Goal: Task Accomplishment & Management: Manage account settings

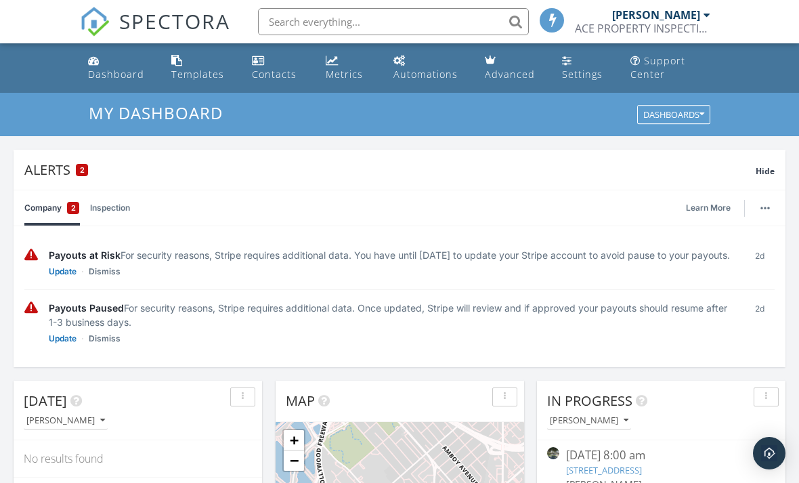
click at [677, 329] on div "Payouts Paused For security reasons, Stripe requires additional data. Once upda…" at bounding box center [391, 314] width 684 height 28
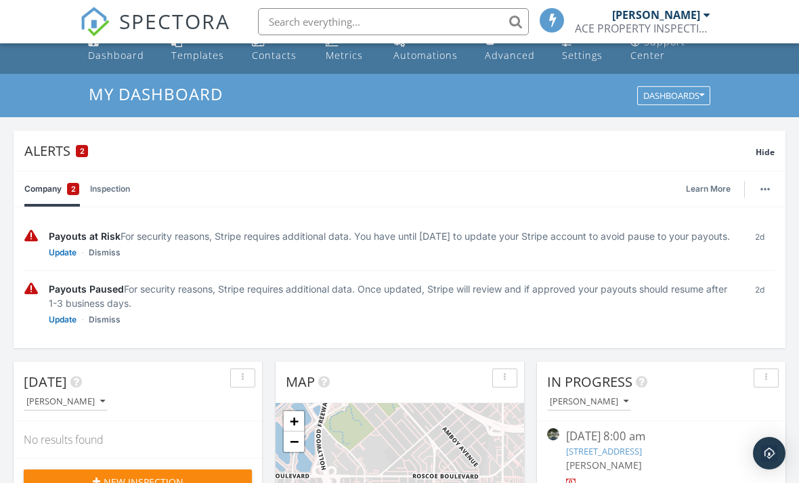
scroll to position [22, 0]
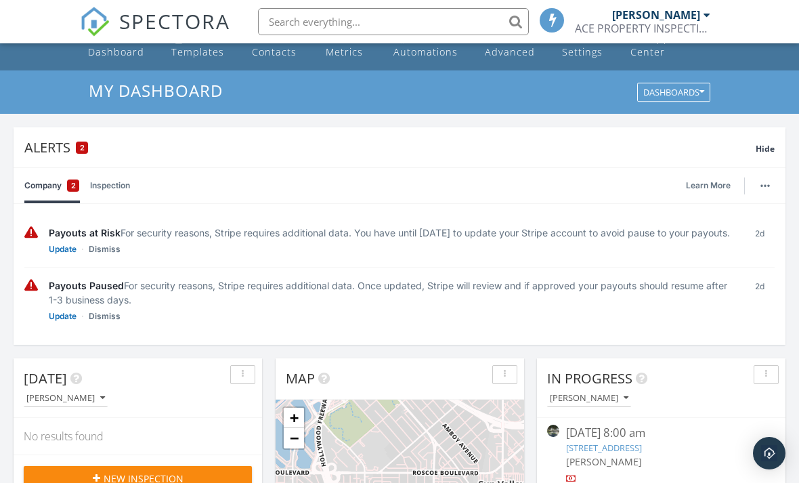
click at [120, 190] on link "Inspection" at bounding box center [110, 185] width 40 height 35
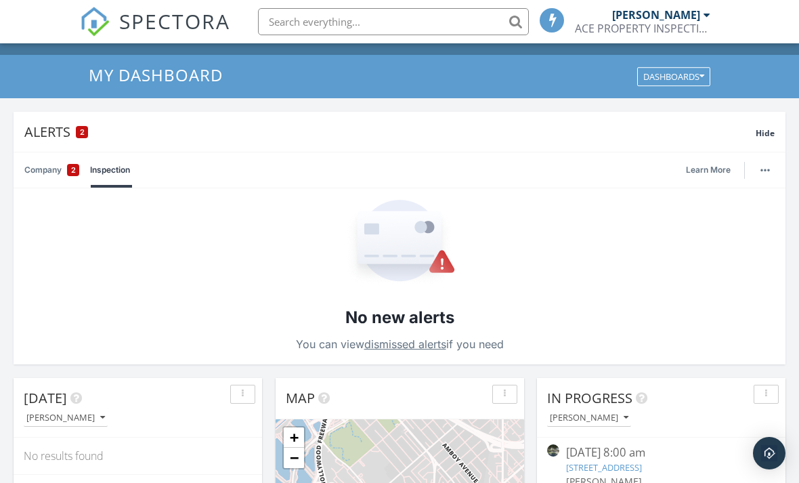
scroll to position [39, 0]
click at [49, 177] on link "Company 2" at bounding box center [51, 169] width 55 height 35
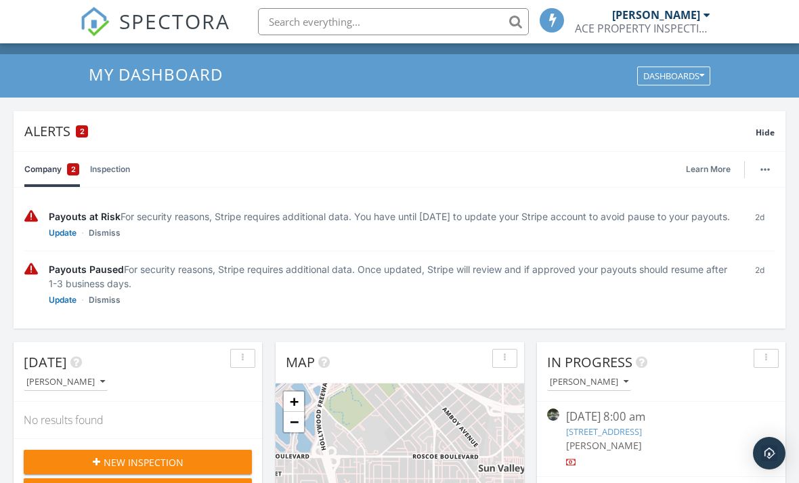
click at [655, 222] on div "Payouts at Risk For security reasons, Stripe requires additional data. You have…" at bounding box center [391, 216] width 684 height 14
click at [68, 240] on link "Update" at bounding box center [63, 233] width 28 height 14
click at [66, 240] on link "Update" at bounding box center [63, 233] width 28 height 14
click at [63, 240] on link "Update" at bounding box center [63, 233] width 28 height 14
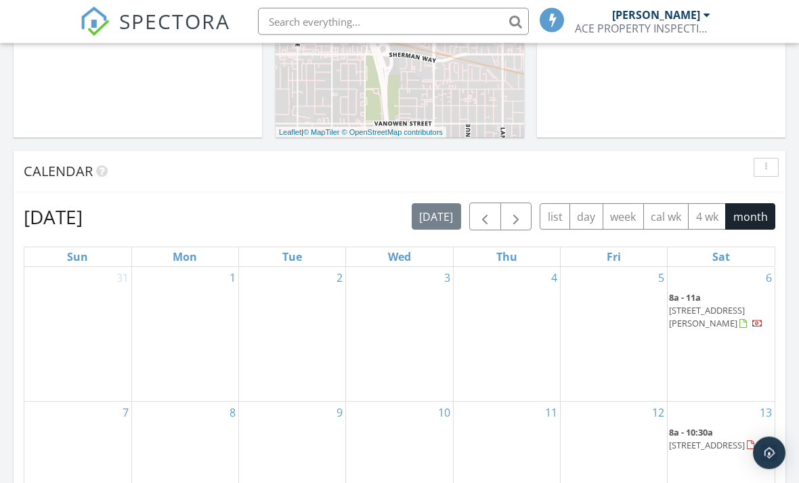
scroll to position [671, 0]
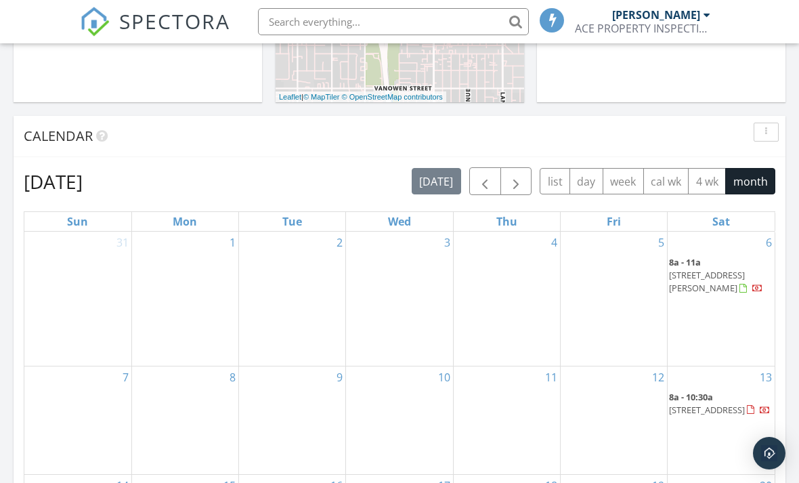
click at [482, 189] on span "button" at bounding box center [484, 181] width 16 height 16
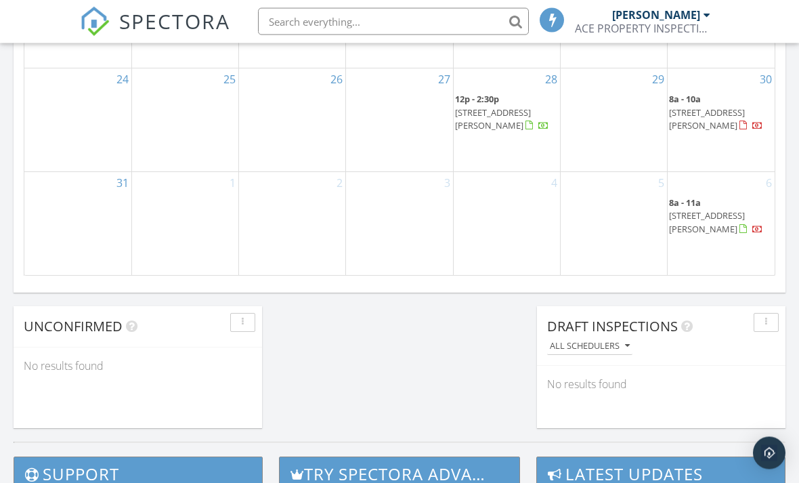
scroll to position [1151, 0]
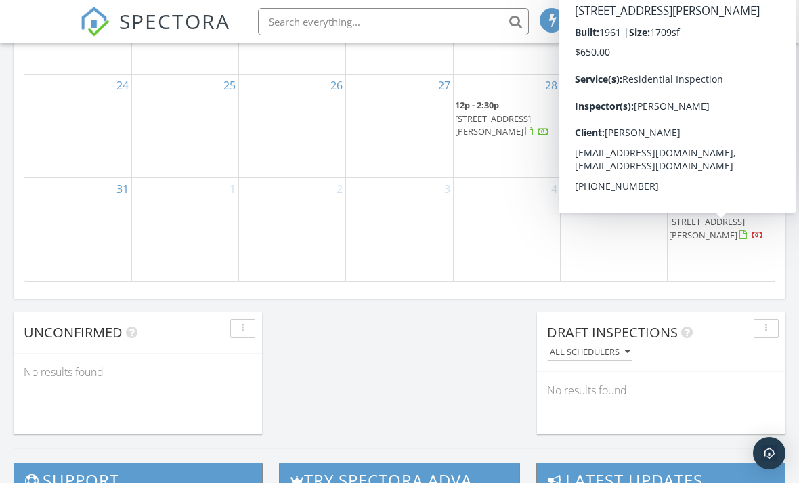
click at [723, 240] on span "10925 Goss St, Los Angeles 91352" at bounding box center [707, 227] width 76 height 25
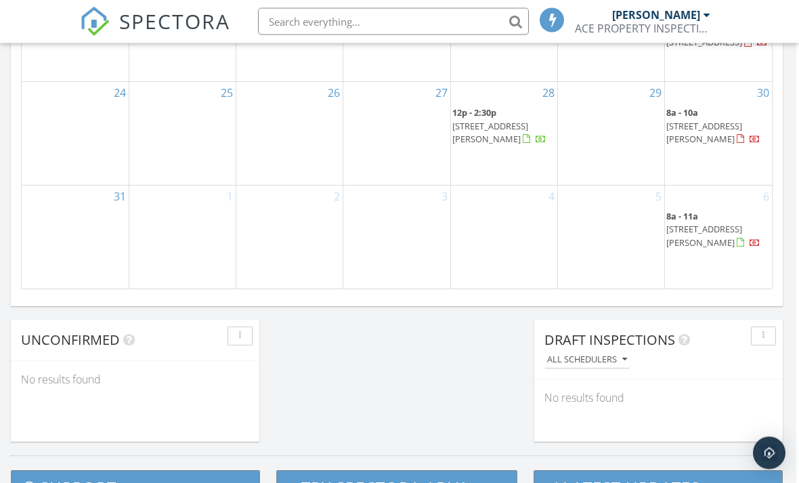
scroll to position [1144, 3]
click at [544, 265] on div "4" at bounding box center [504, 236] width 106 height 103
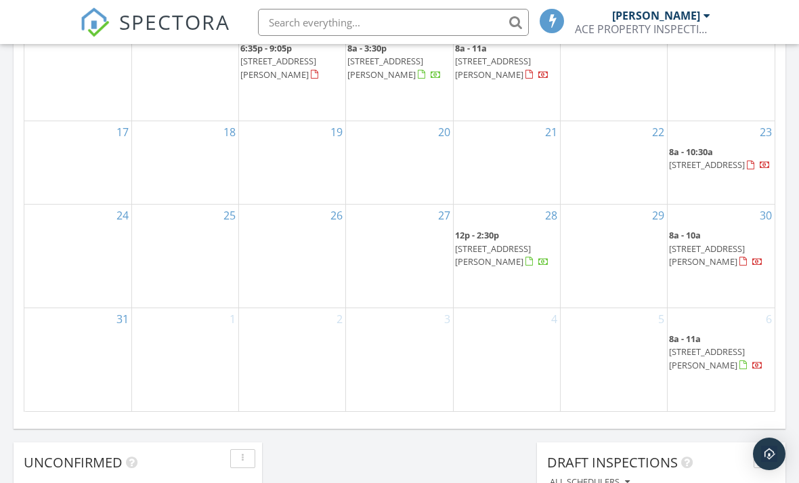
scroll to position [1021, 0]
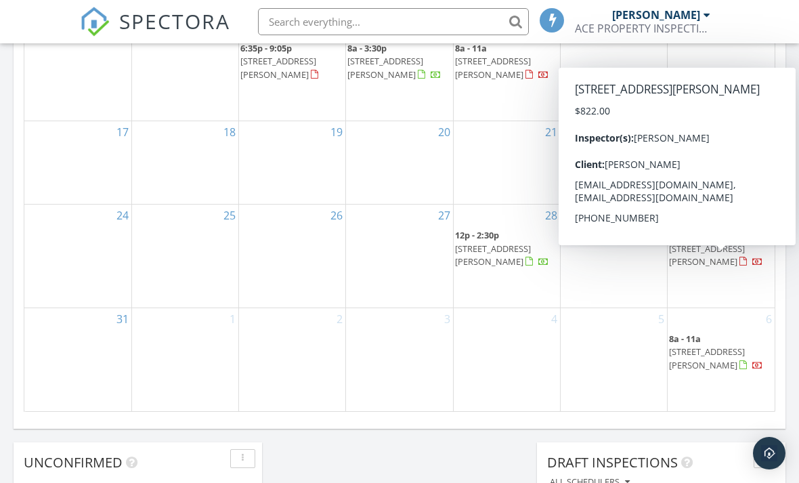
click at [735, 267] on span "7745 Rhodes Ave, Los Angeles 91605" at bounding box center [707, 254] width 76 height 25
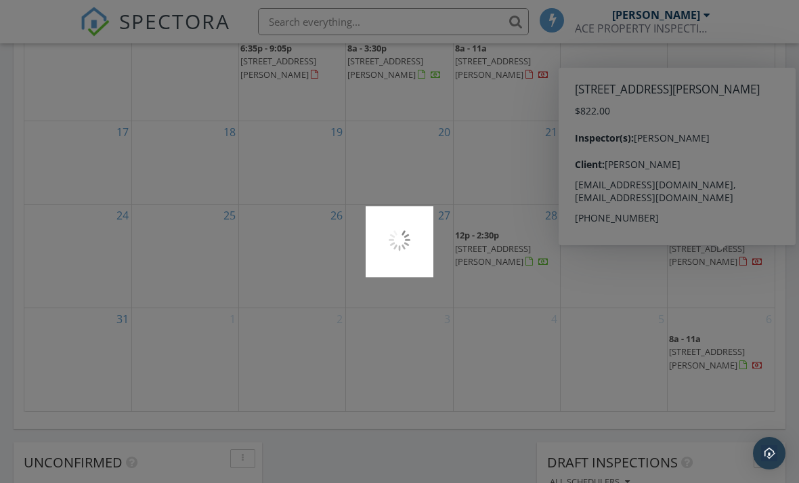
scroll to position [1065, 0]
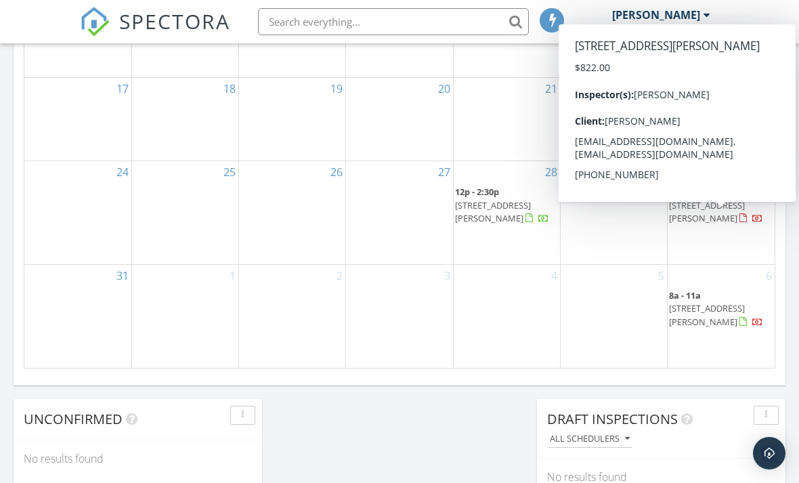
click at [631, 259] on div "29" at bounding box center [613, 212] width 106 height 103
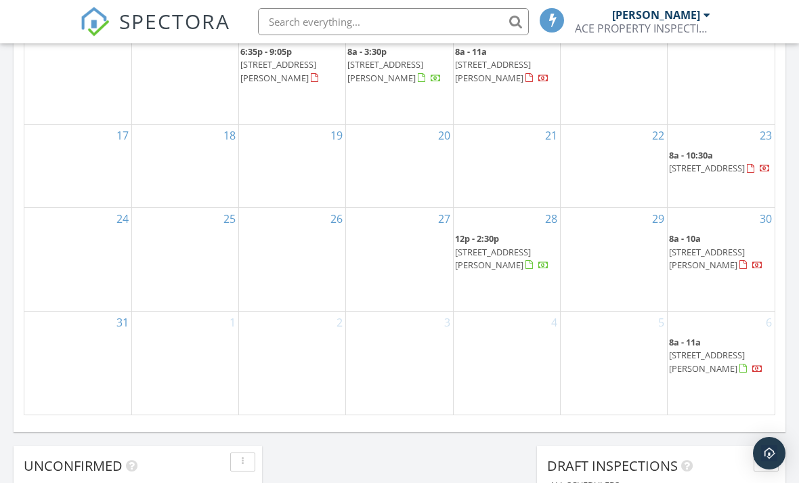
scroll to position [1017, 0]
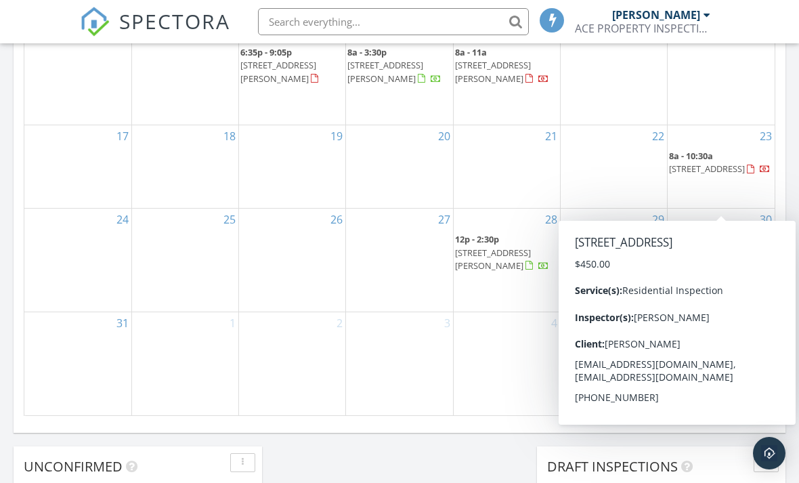
click at [698, 175] on span "7727 Lankershim Blvd, Los Angeles 91605" at bounding box center [707, 168] width 76 height 12
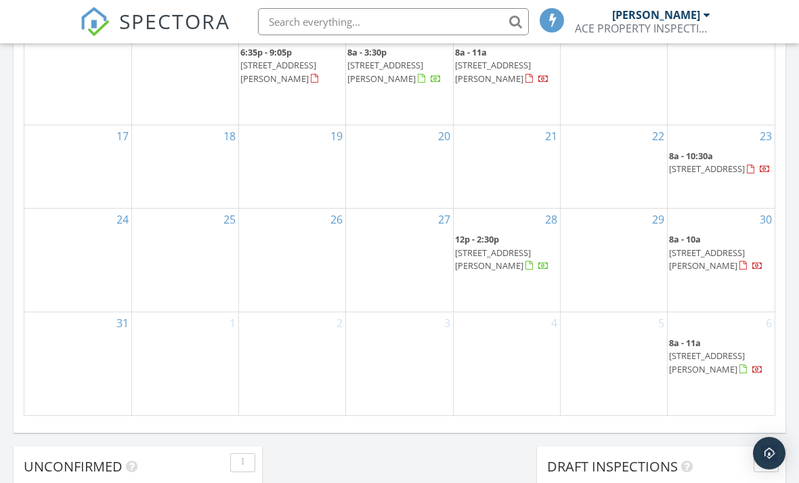
click at [598, 147] on div "22" at bounding box center [613, 136] width 106 height 22
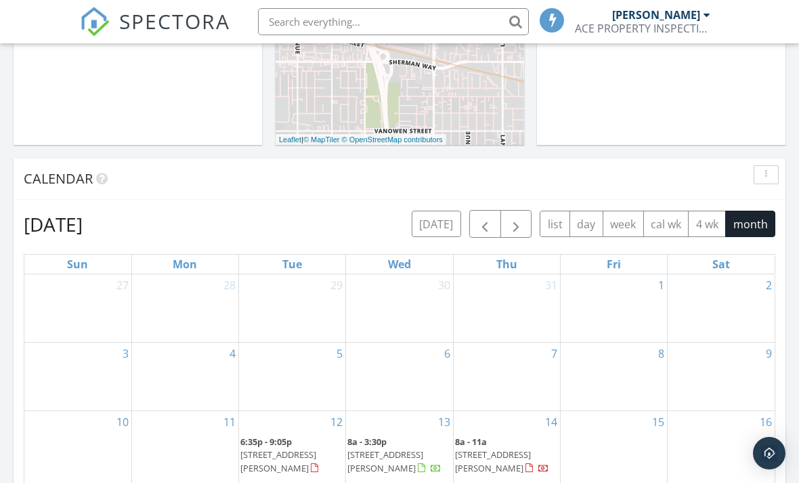
scroll to position [733, 0]
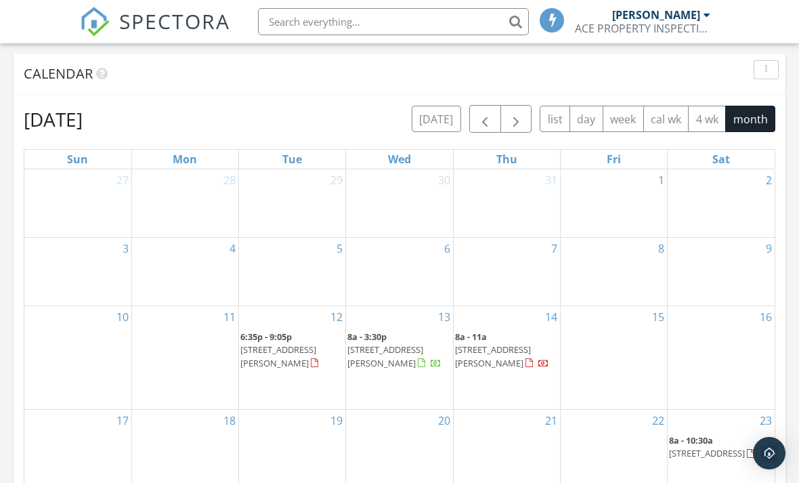
click at [517, 127] on span "button" at bounding box center [516, 119] width 16 height 16
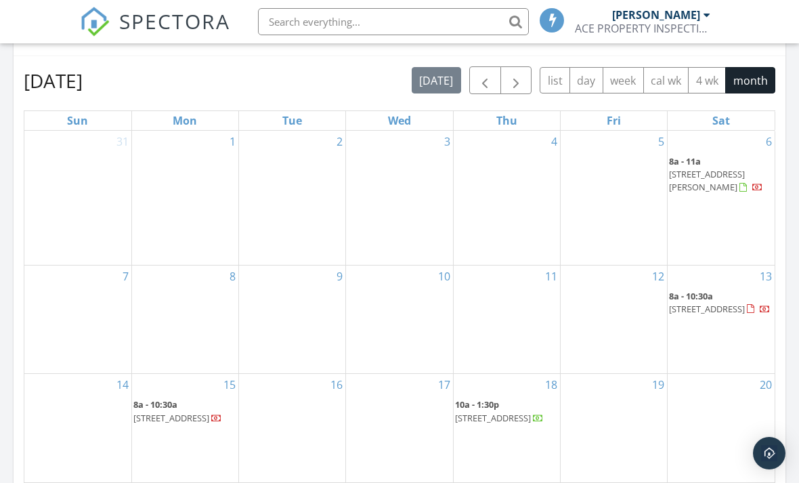
scroll to position [772, 0]
click at [477, 88] on span "button" at bounding box center [484, 80] width 16 height 16
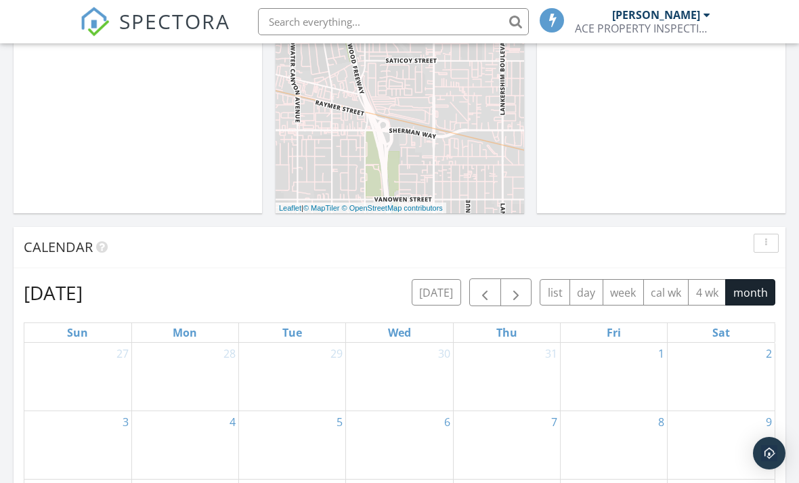
scroll to position [559, 0]
click at [520, 301] on span "button" at bounding box center [516, 293] width 16 height 16
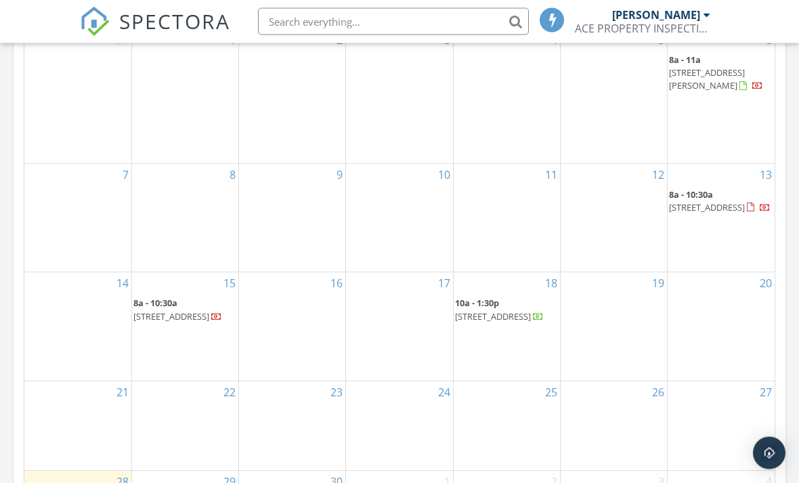
scroll to position [874, 0]
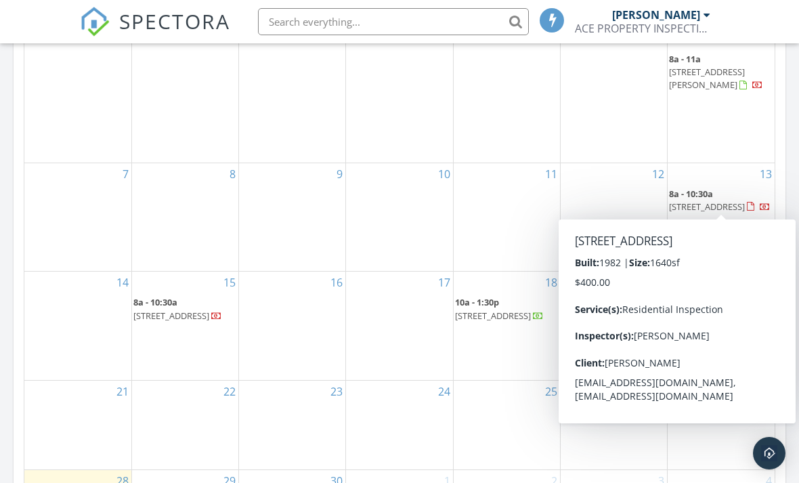
click at [690, 200] on span "222 Monterey Rd 1203, Glendale 91206" at bounding box center [707, 206] width 76 height 12
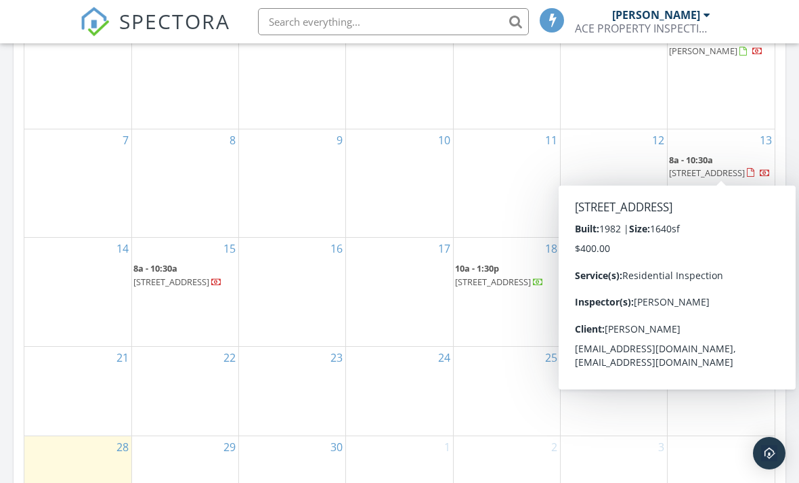
scroll to position [908, 0]
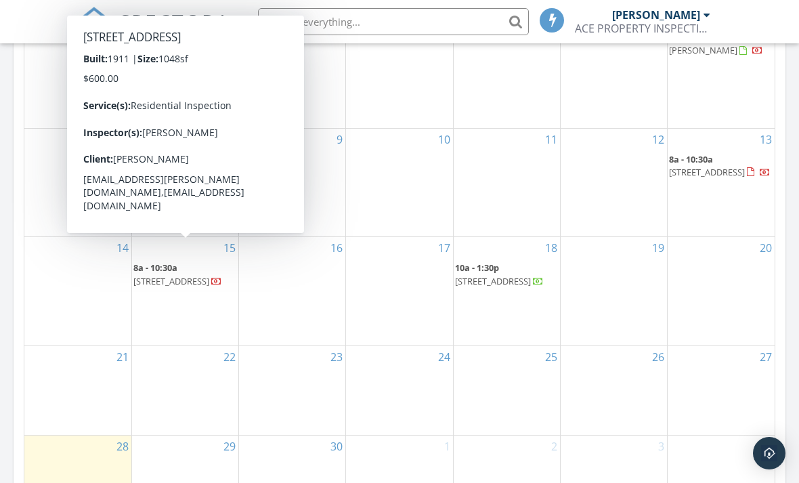
click at [160, 267] on span "8a - 10:30a" at bounding box center [155, 267] width 44 height 12
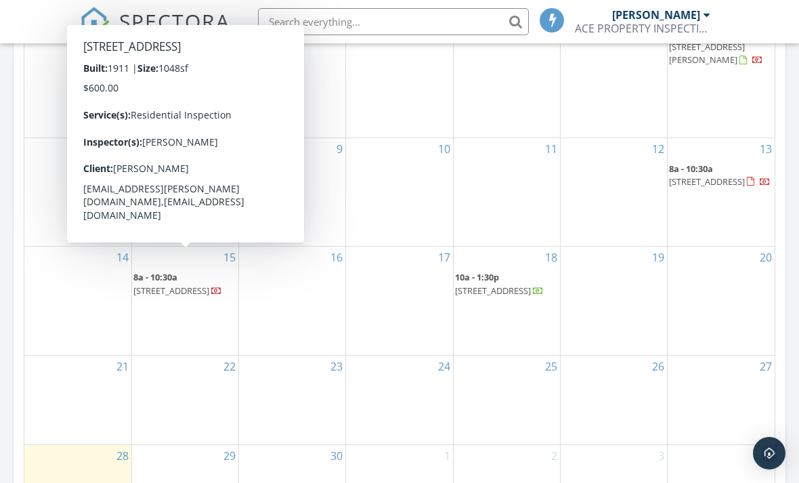
scroll to position [898, 0]
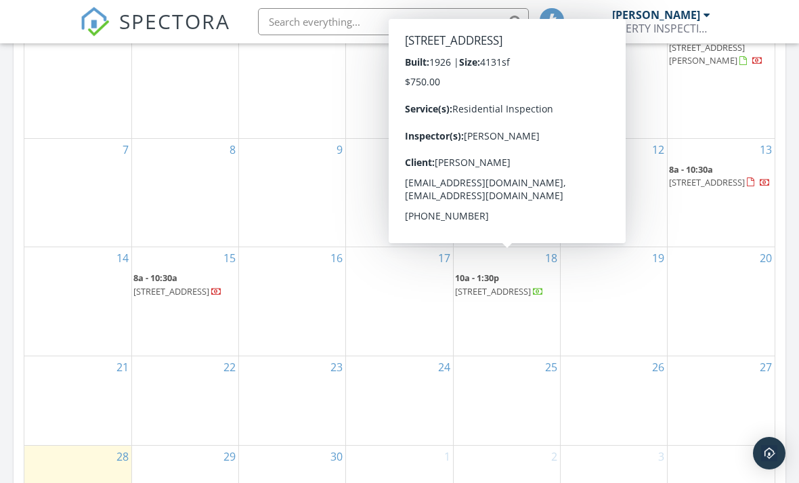
click at [522, 286] on span "125 E Mountain St, Glendale 91207" at bounding box center [493, 291] width 76 height 12
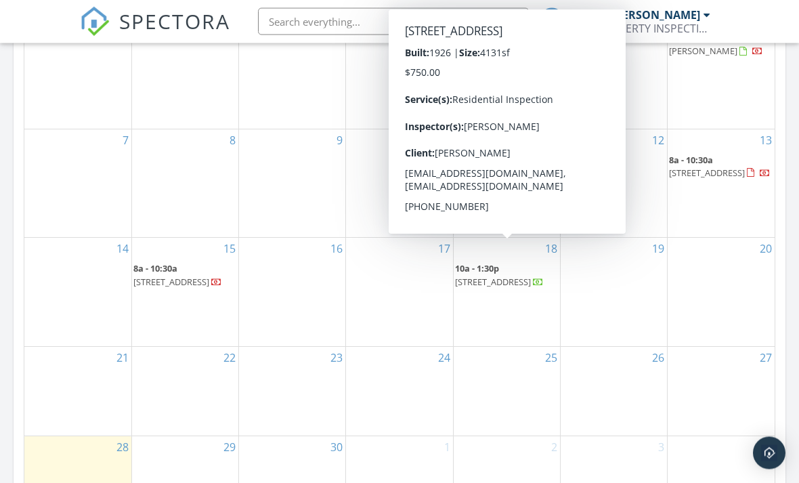
scroll to position [908, 0]
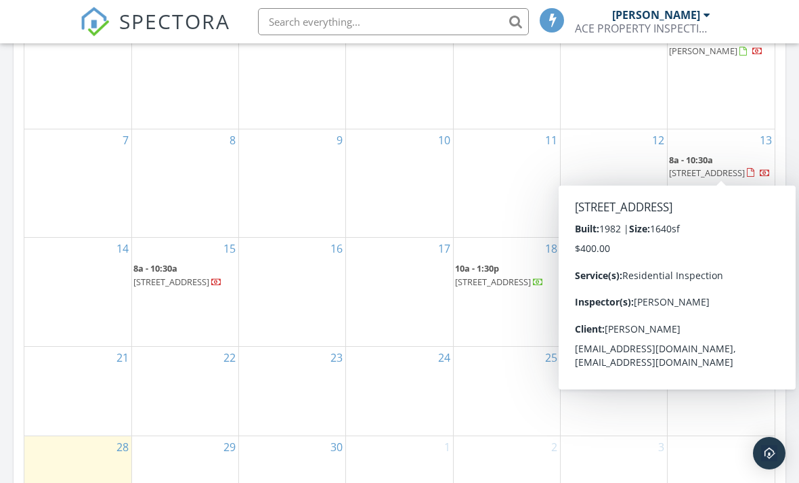
click at [707, 166] on span "222 Monterey Rd 1203, Glendale 91206" at bounding box center [707, 172] width 76 height 12
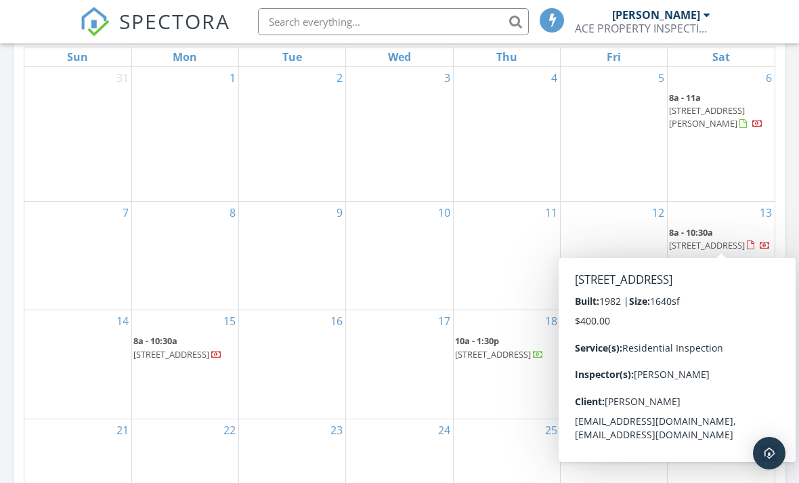
scroll to position [836, 0]
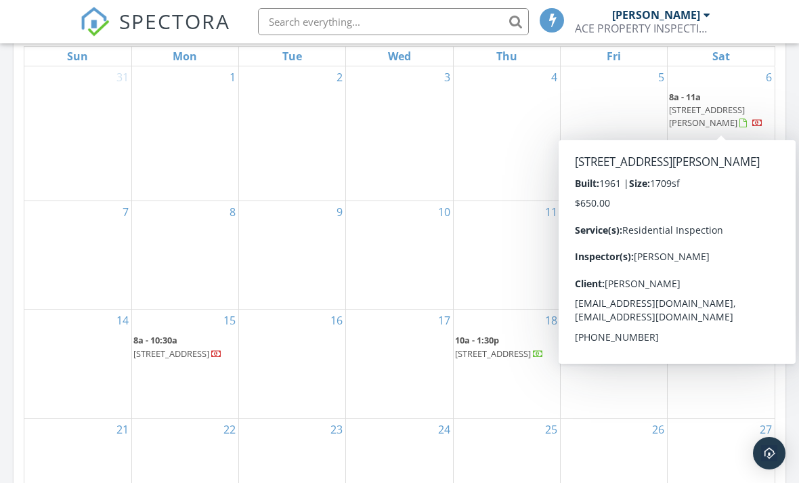
click at [709, 115] on span "10925 Goss St, Los Angeles 91352" at bounding box center [707, 116] width 76 height 25
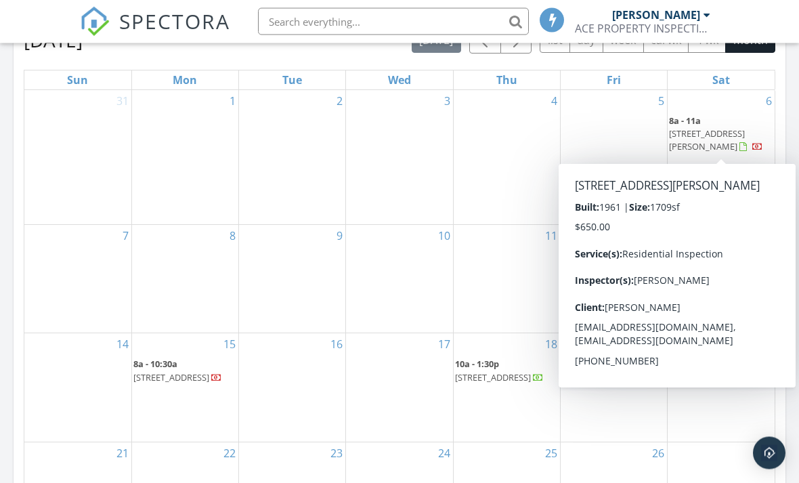
scroll to position [797, 0]
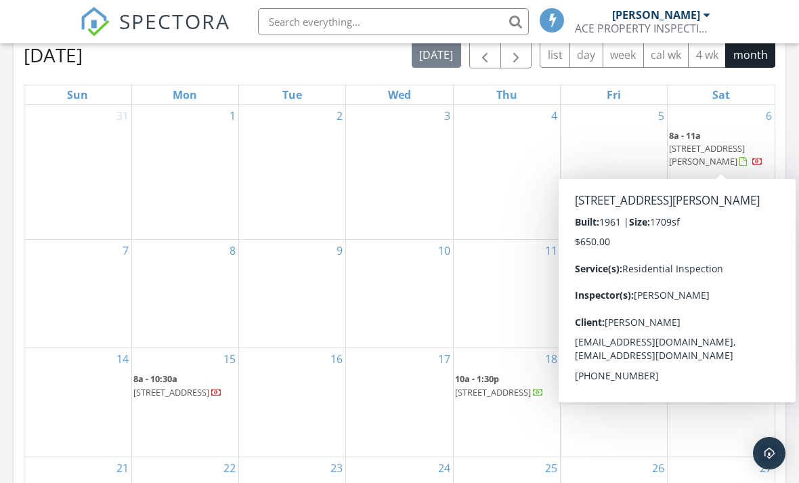
click at [480, 63] on span "button" at bounding box center [484, 55] width 16 height 16
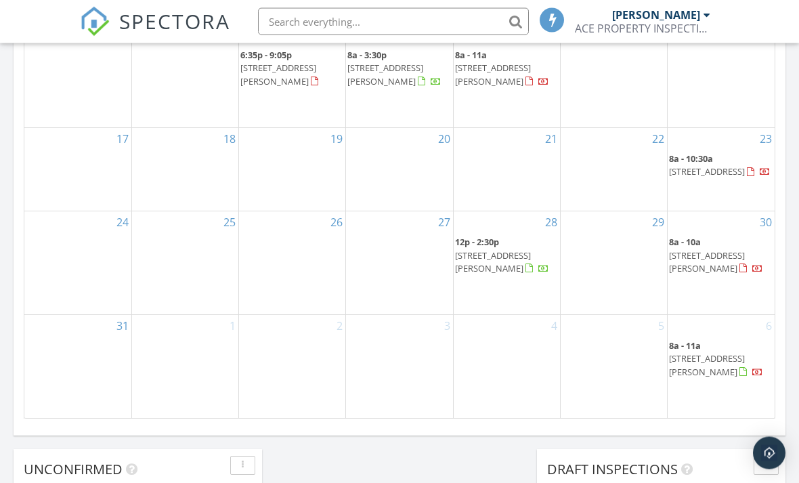
scroll to position [1014, 0]
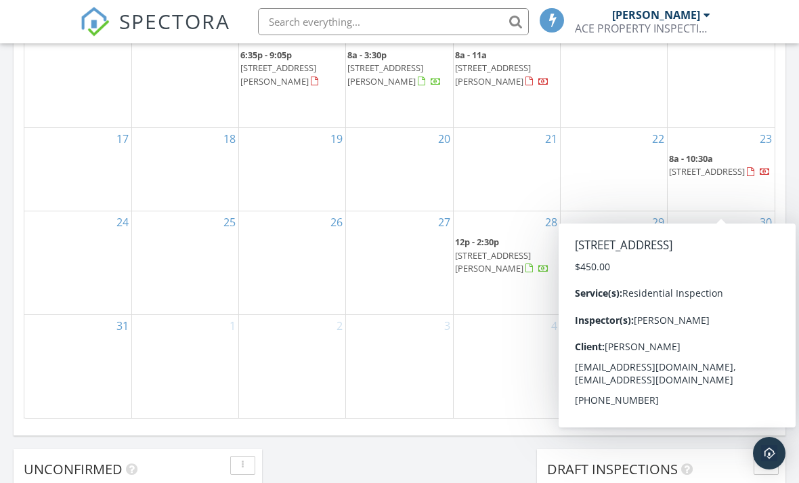
click at [709, 177] on span "7727 Lankershim Blvd, Los Angeles 91605" at bounding box center [707, 171] width 76 height 12
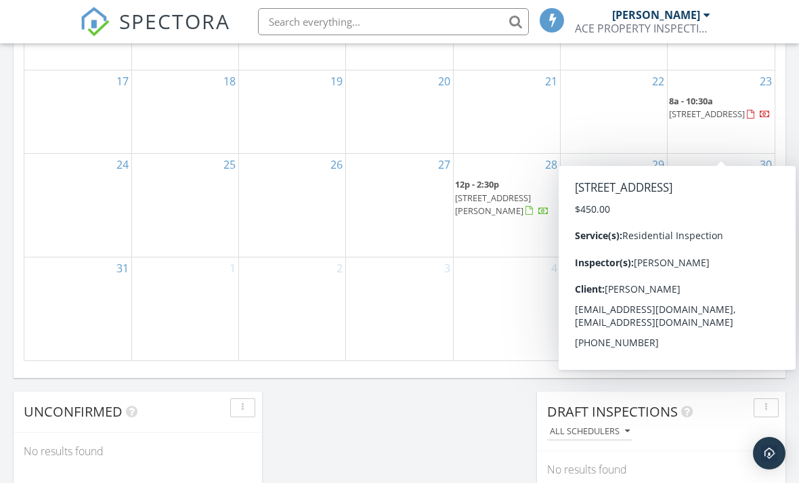
scroll to position [1070, 0]
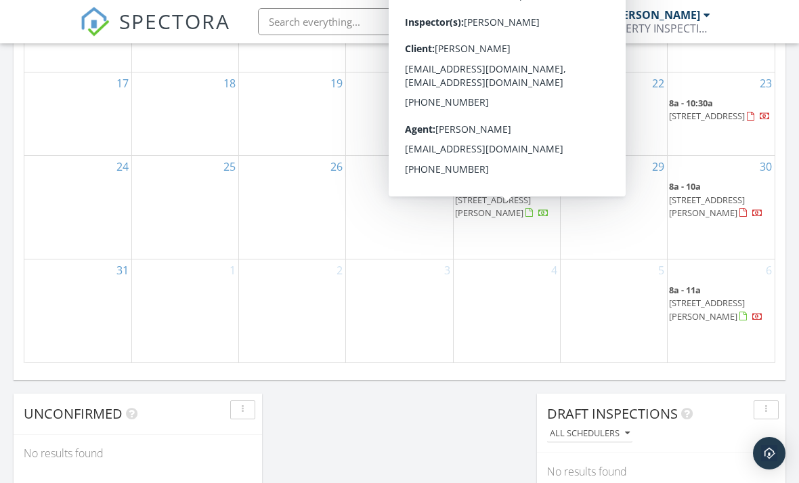
click at [531, 219] on span "23538 Arlen Dr, Santa Clarita 91321" at bounding box center [493, 206] width 76 height 25
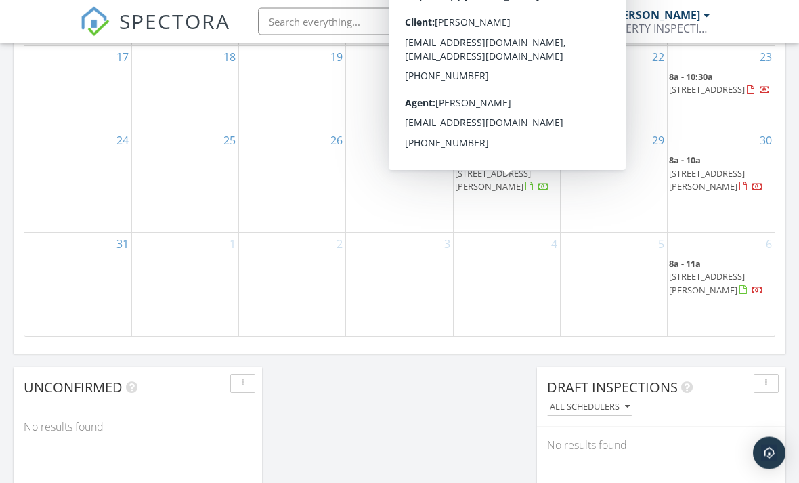
scroll to position [1096, 0]
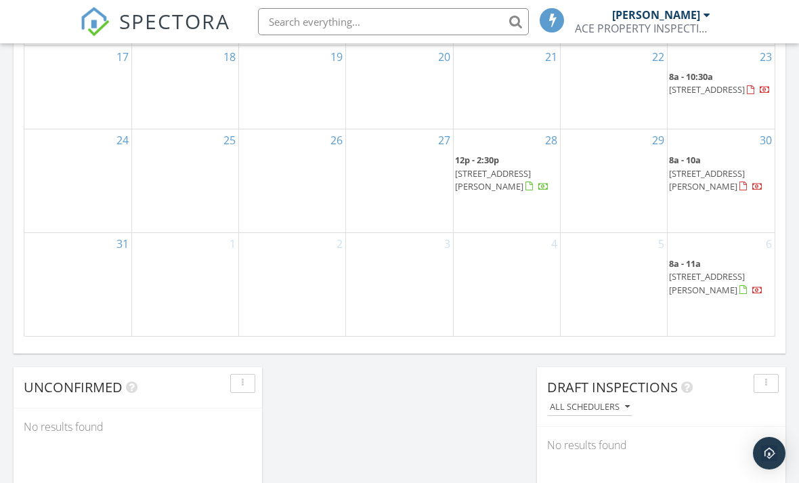
click at [627, 212] on div "29" at bounding box center [613, 180] width 106 height 103
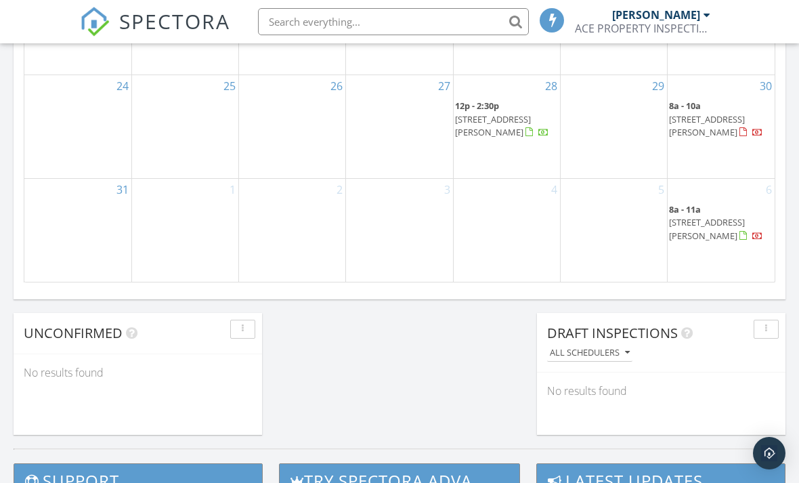
scroll to position [1148, 0]
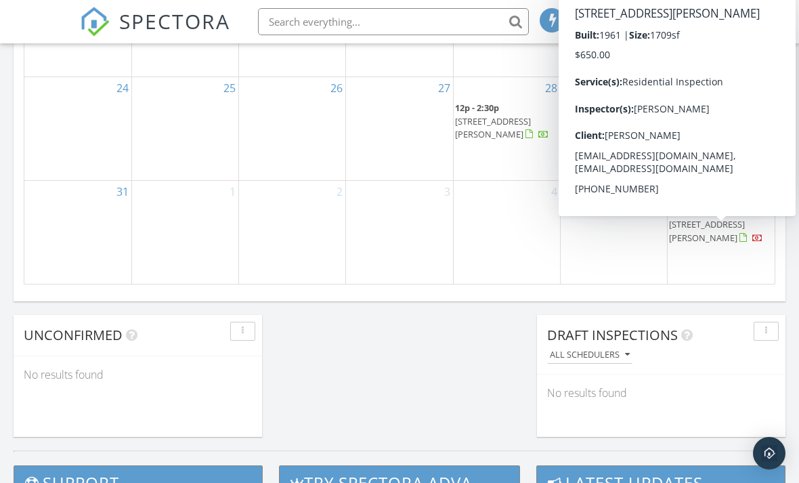
click at [721, 243] on span "10925 Goss St, Los Angeles 91352" at bounding box center [707, 230] width 76 height 25
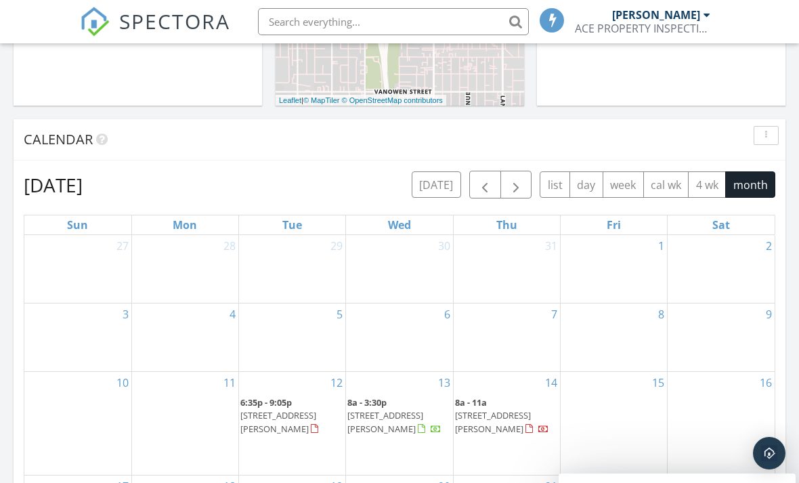
click at [520, 193] on span "button" at bounding box center [516, 185] width 16 height 16
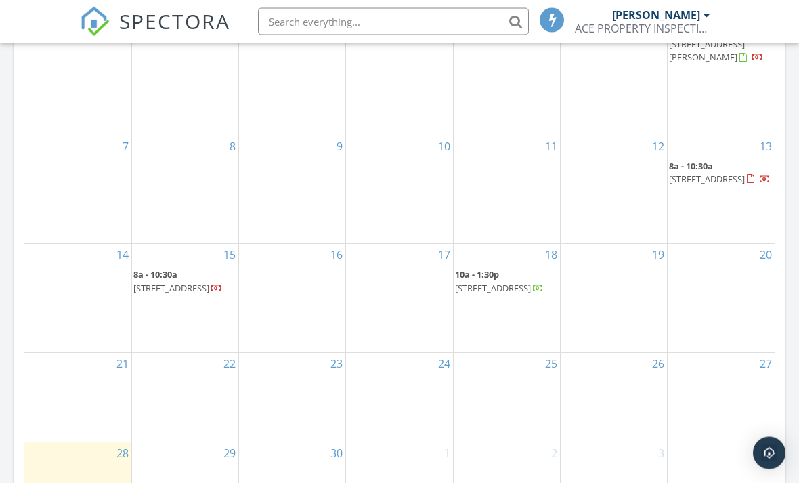
scroll to position [903, 0]
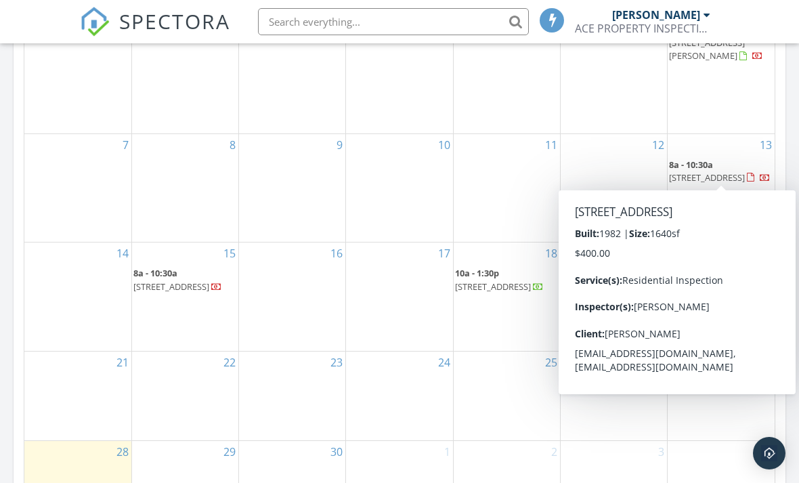
click at [696, 171] on span "222 Monterey Rd 1203, Glendale 91206" at bounding box center [707, 177] width 76 height 12
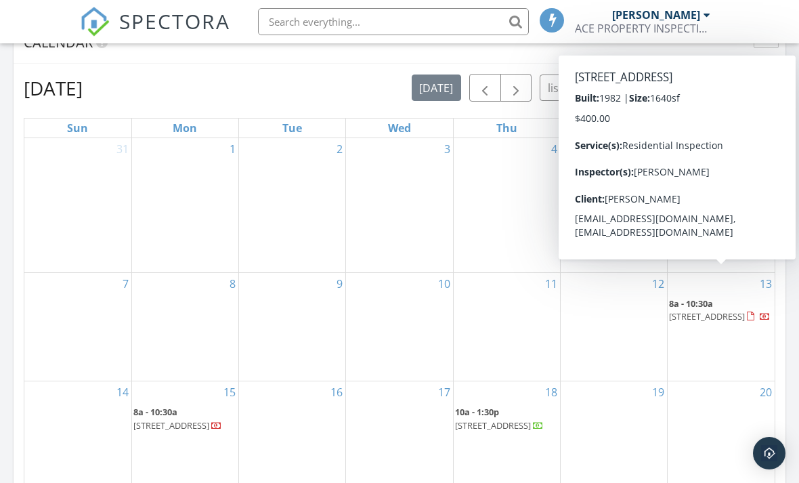
scroll to position [748, 0]
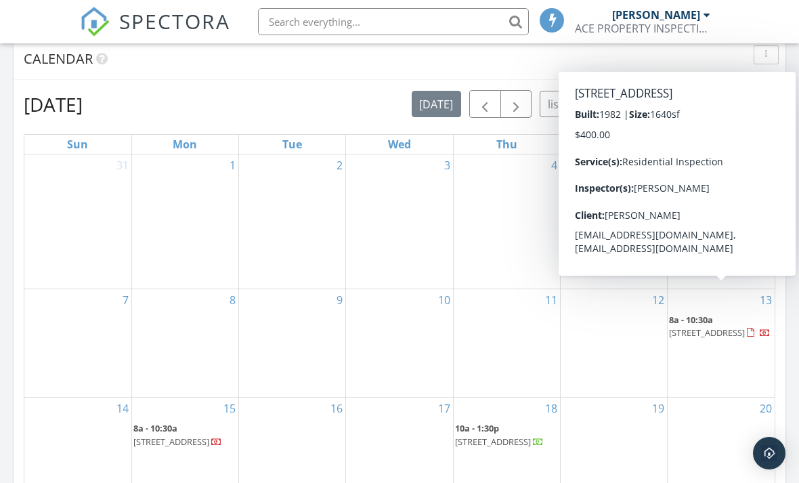
click at [531, 176] on div "4" at bounding box center [506, 165] width 106 height 22
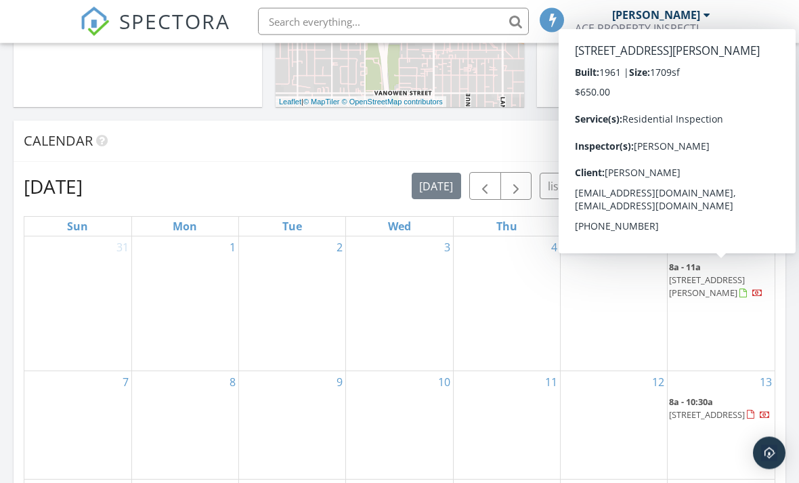
scroll to position [663, 0]
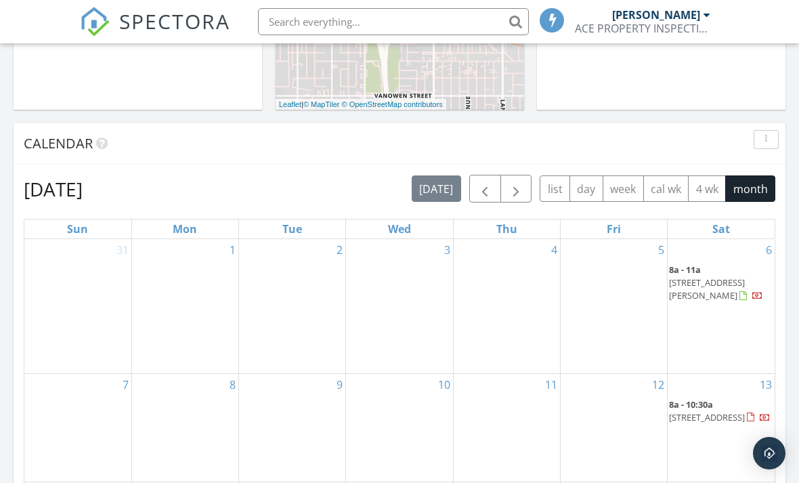
click at [518, 192] on button "button" at bounding box center [516, 189] width 32 height 28
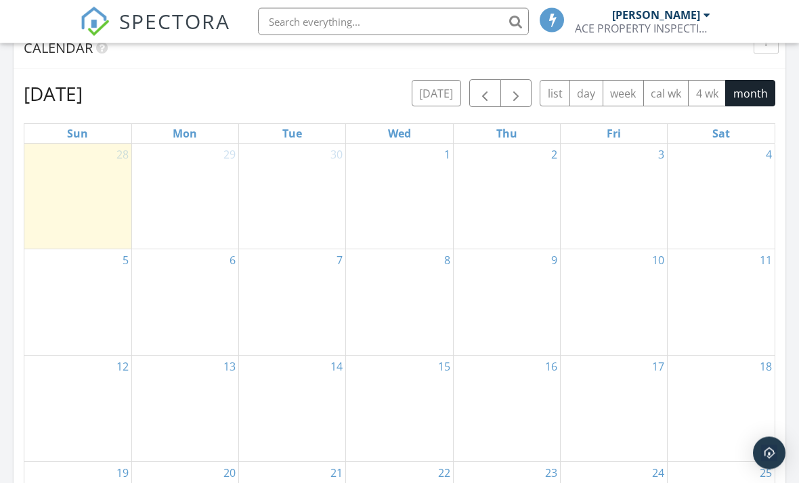
click at [481, 99] on button "button" at bounding box center [485, 94] width 32 height 28
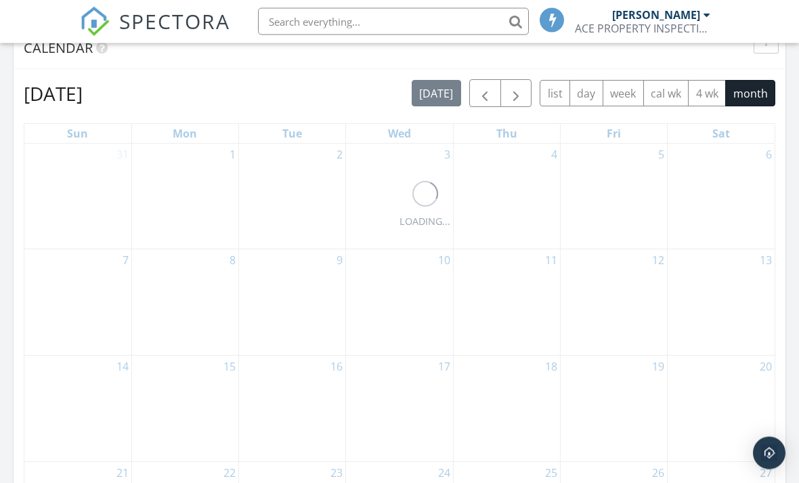
scroll to position [759, 0]
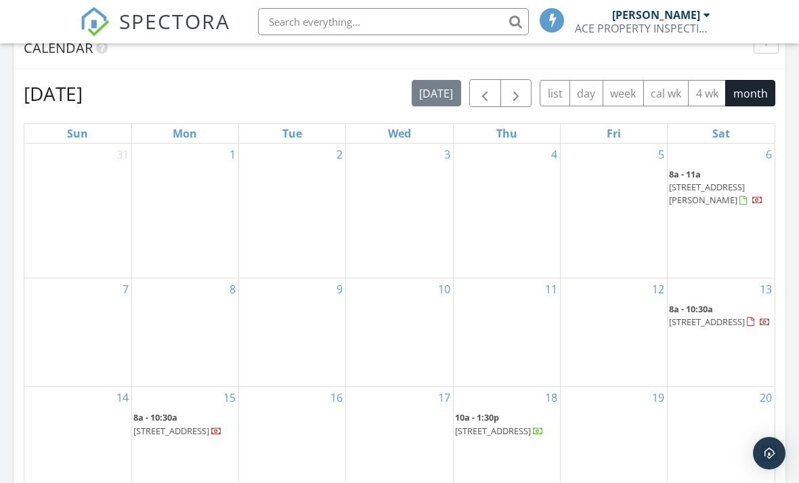
click at [487, 102] on span "button" at bounding box center [484, 93] width 16 height 16
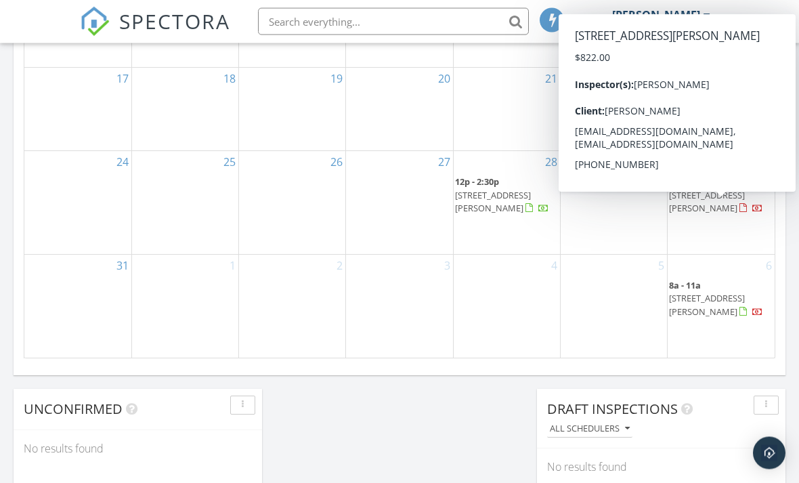
scroll to position [1075, 0]
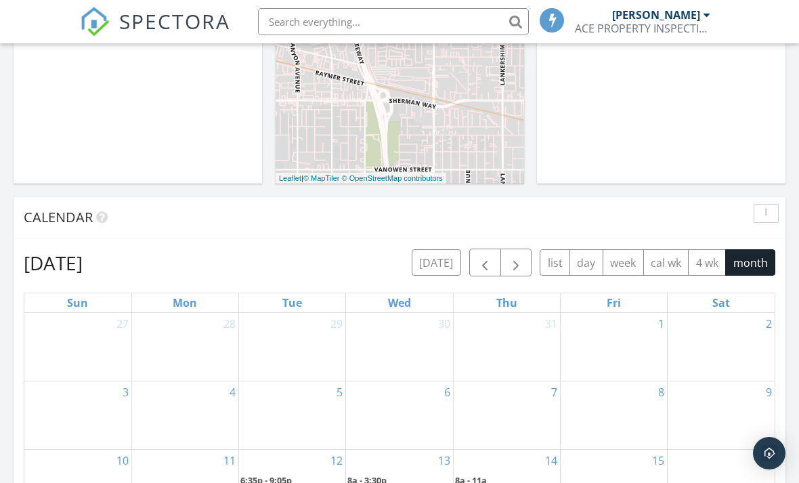
click at [519, 271] on span "button" at bounding box center [516, 262] width 16 height 16
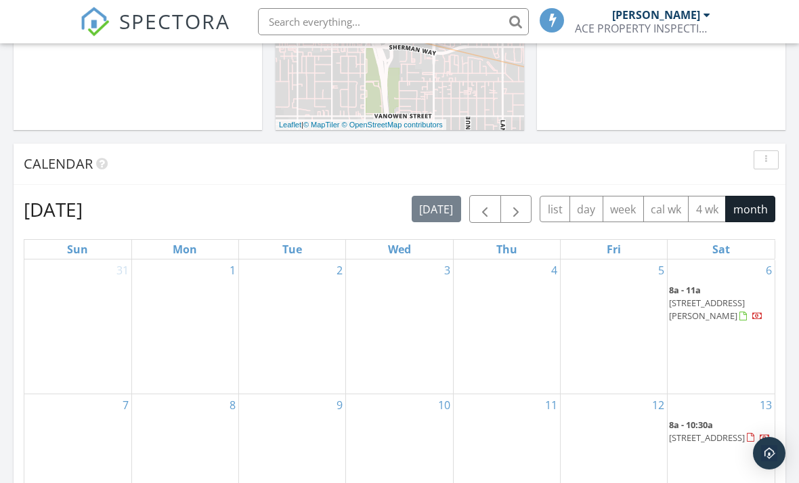
scroll to position [644, 0]
click at [519, 217] on span "button" at bounding box center [516, 208] width 16 height 16
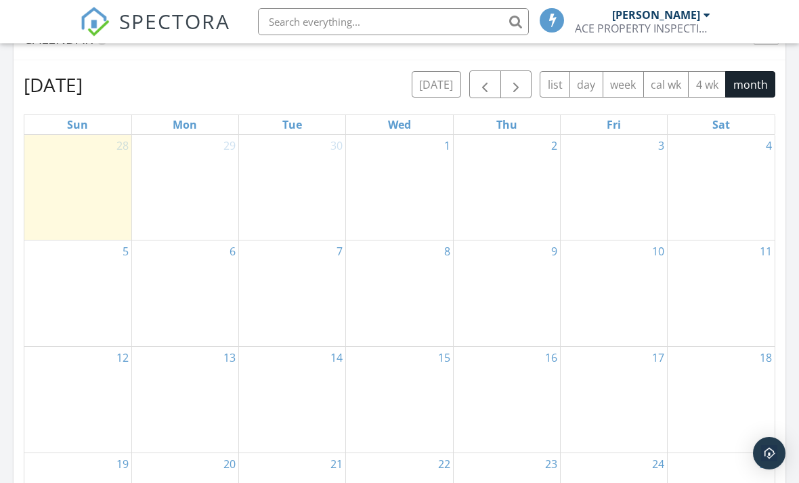
scroll to position [2096, 799]
